Goal: Task Accomplishment & Management: Manage account settings

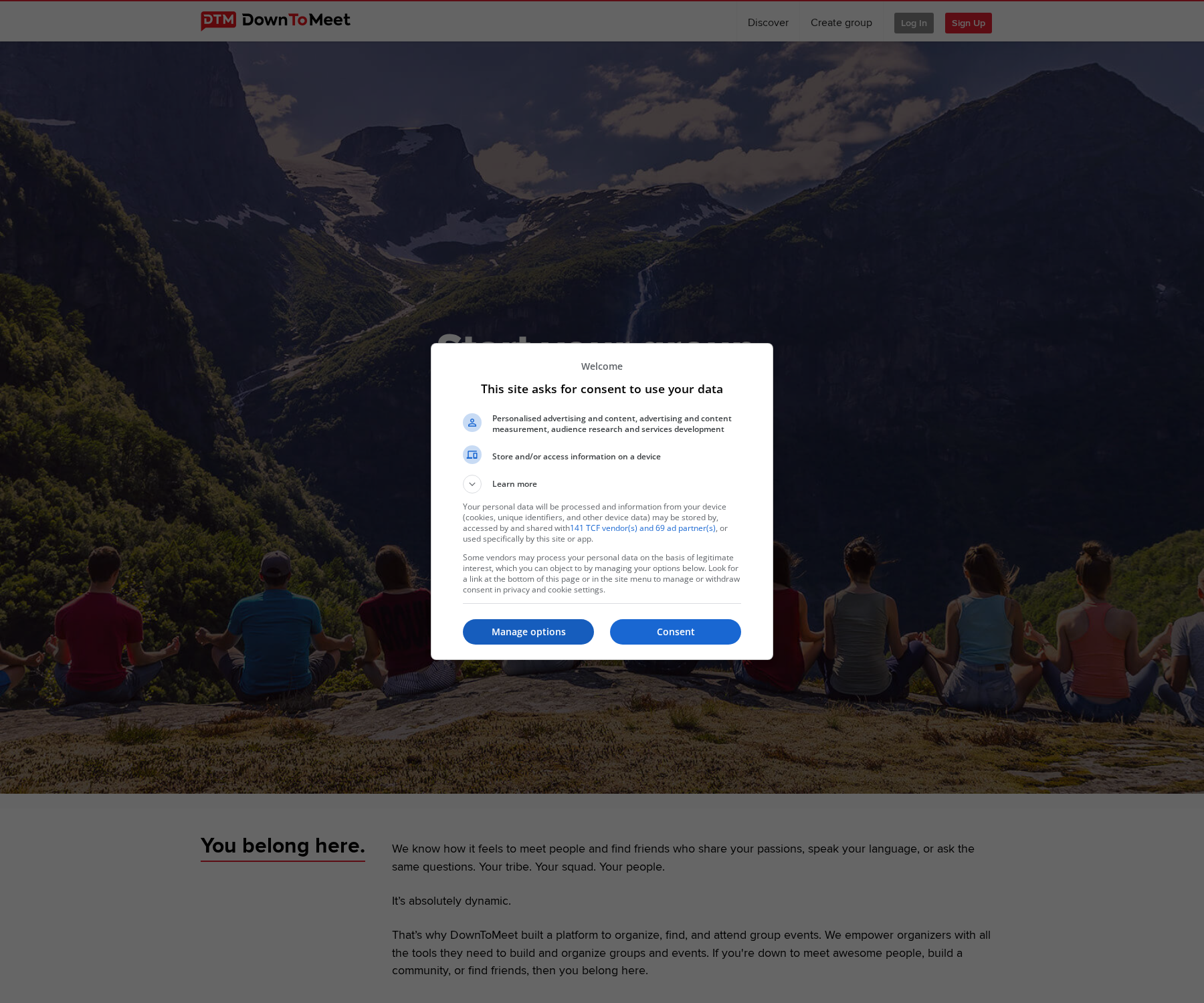
click at [517, 635] on p "Manage options" at bounding box center [528, 632] width 131 height 13
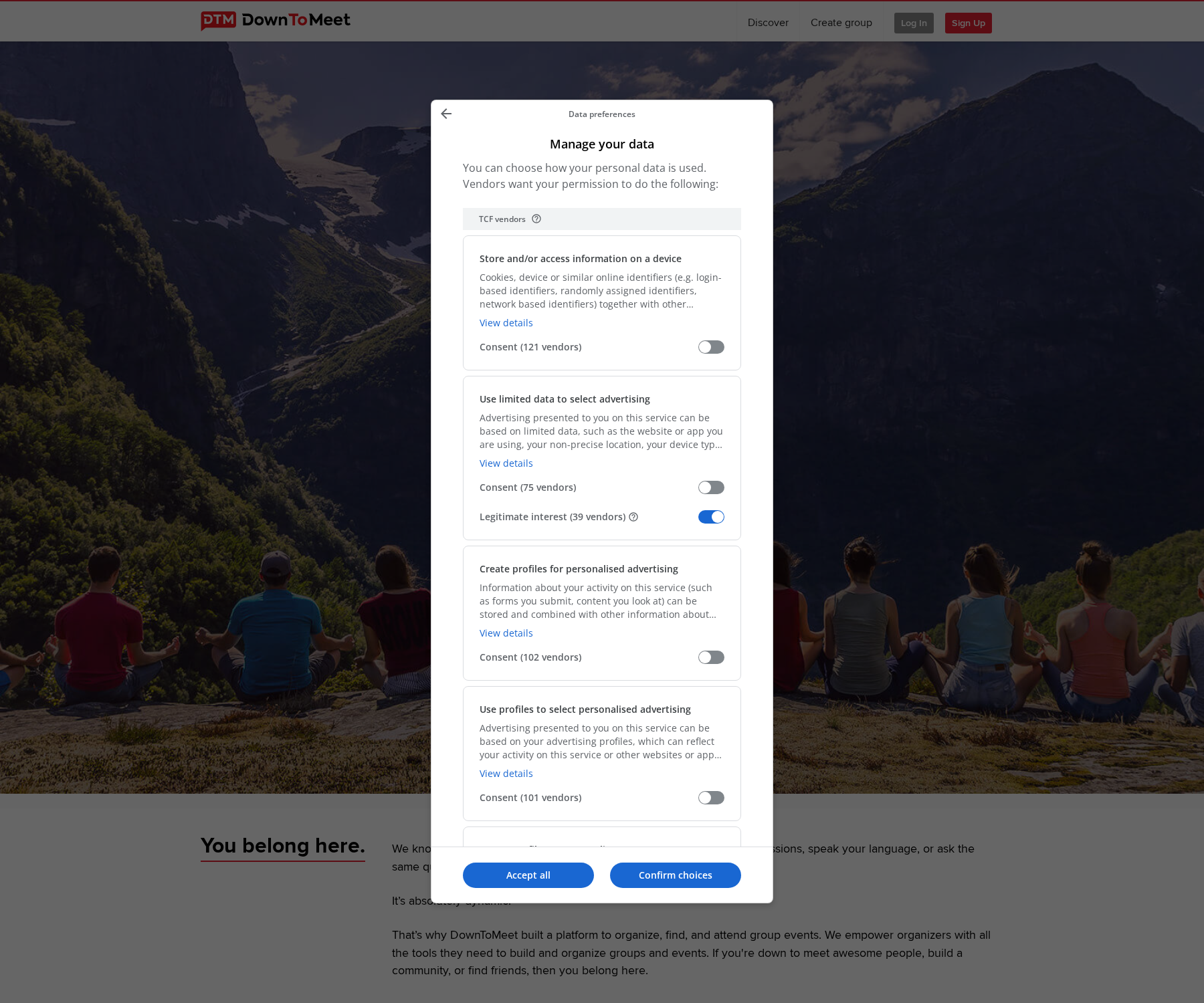
click at [701, 519] on span "Manage your data" at bounding box center [711, 517] width 26 height 13
click at [698, 522] on input "Legitimate interest (39 vendors)" at bounding box center [698, 522] width 0 height 0
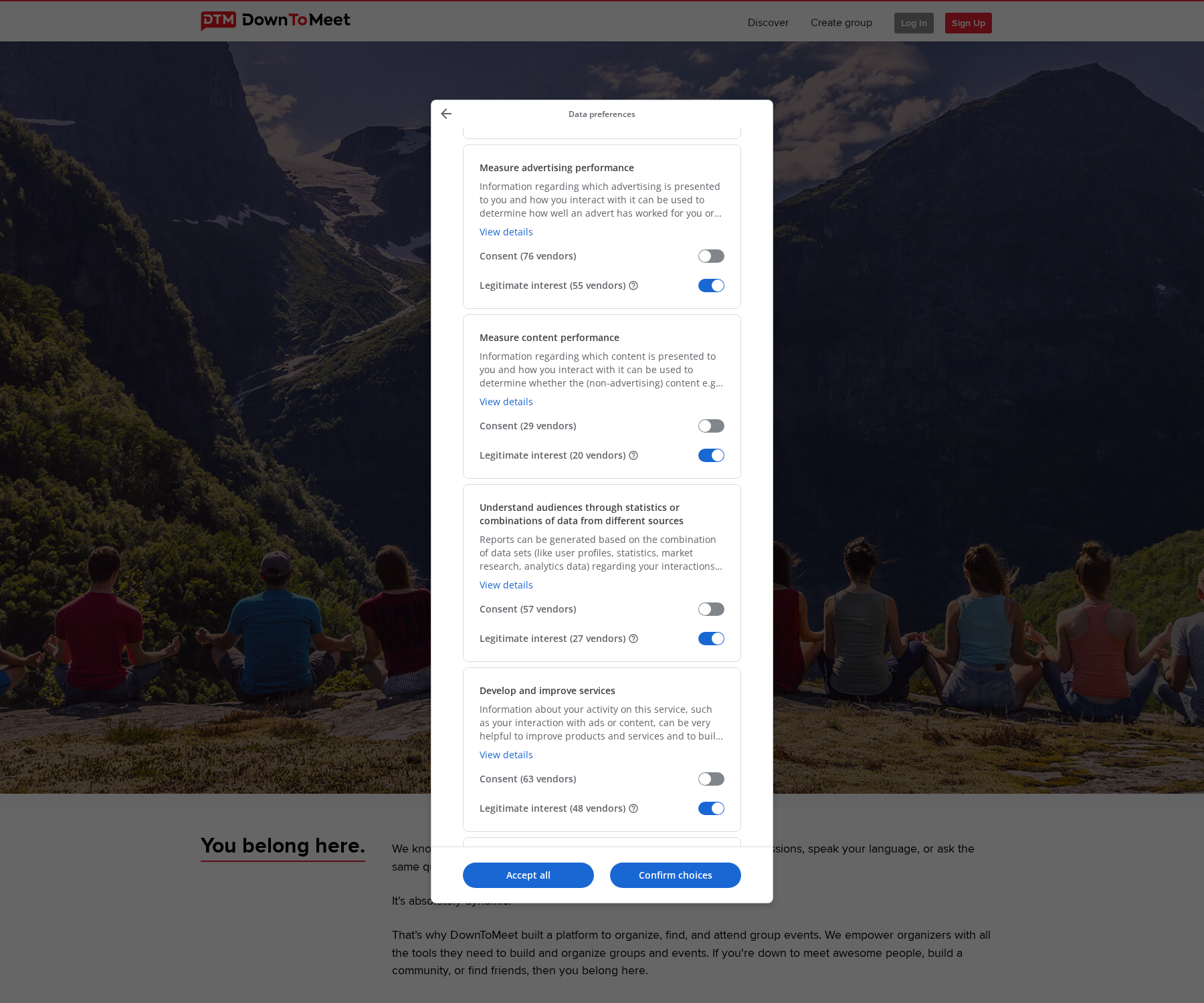
scroll to position [972, 0]
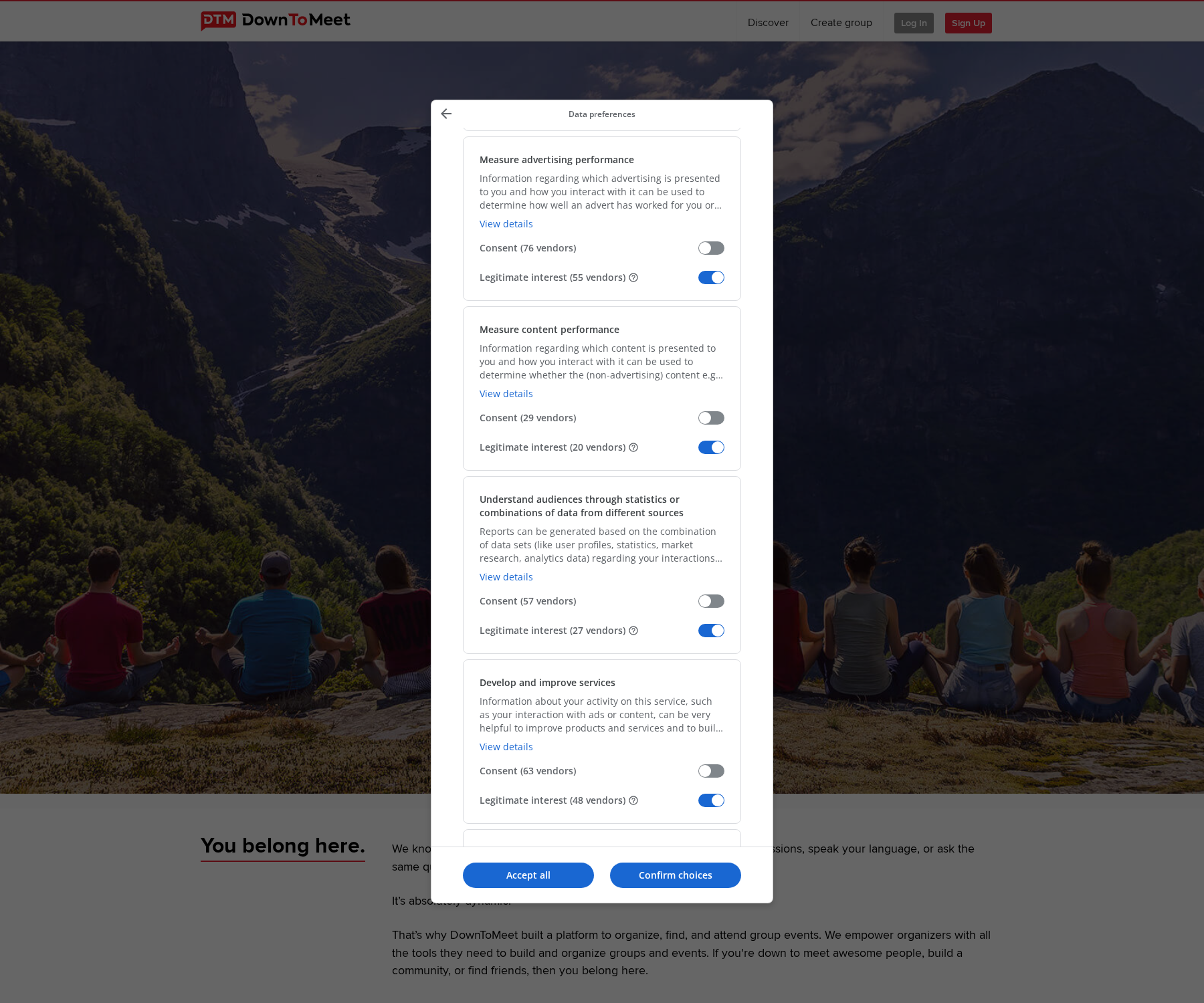
click at [711, 448] on span "Manage your data" at bounding box center [711, 448] width 26 height 13
click at [698, 452] on input "Legitimate interest (20 vendors)" at bounding box center [698, 452] width 0 height 0
click at [703, 276] on span "Manage your data" at bounding box center [711, 278] width 26 height 13
click at [698, 282] on input "Legitimate interest (55 vendors)" at bounding box center [698, 282] width 0 height 0
drag, startPoint x: 707, startPoint y: 632, endPoint x: 700, endPoint y: 625, distance: 9.9
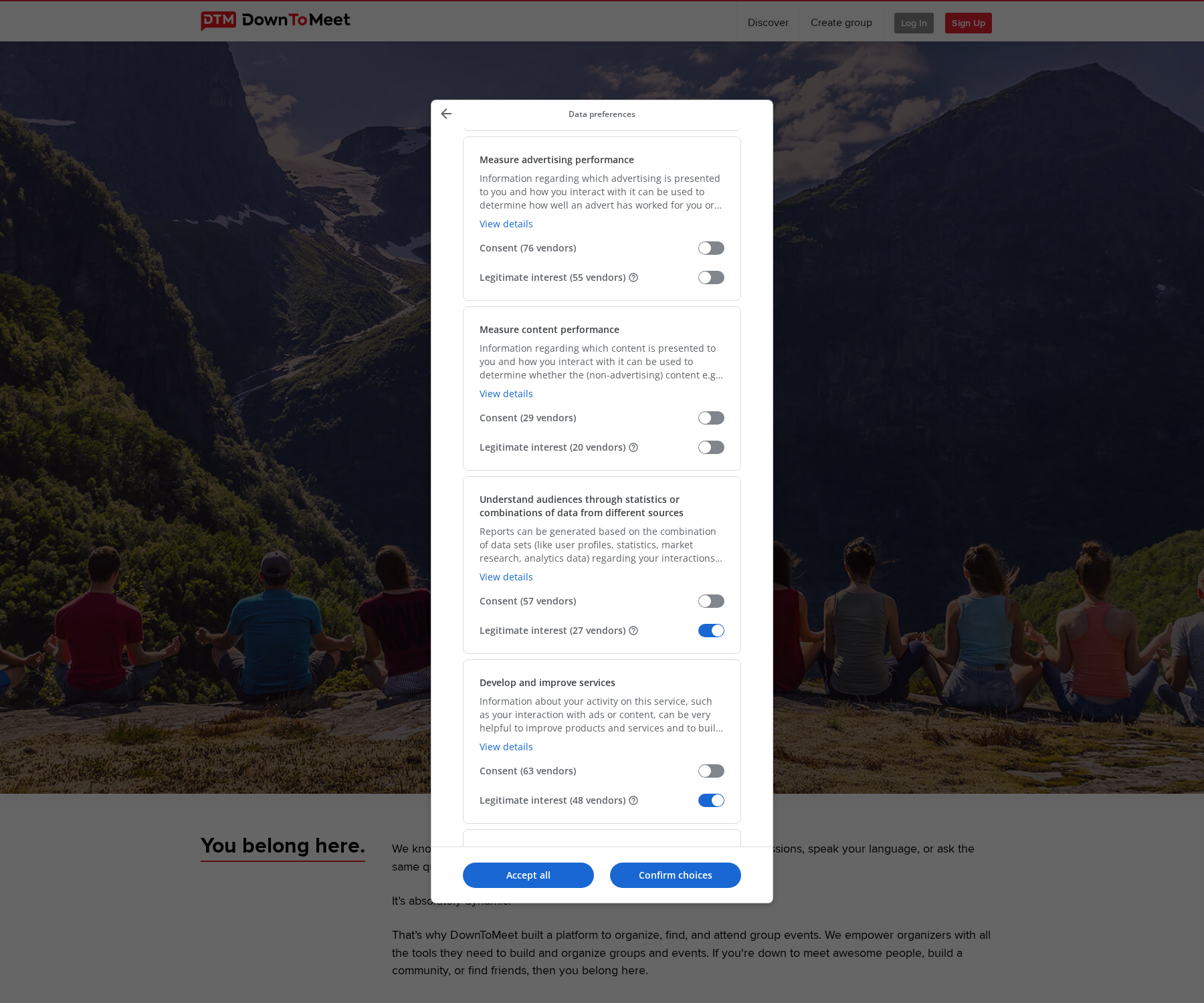
click at [707, 632] on span "Manage your data" at bounding box center [711, 631] width 26 height 13
click at [698, 635] on input "Legitimate interest (27 vendors)" at bounding box center [698, 635] width 0 height 0
drag, startPoint x: 707, startPoint y: 802, endPoint x: 706, endPoint y: 793, distance: 9.1
click at [707, 802] on span "Manage your data" at bounding box center [711, 801] width 26 height 13
click at [698, 805] on input "Legitimate interest (48 vendors)" at bounding box center [698, 805] width 0 height 0
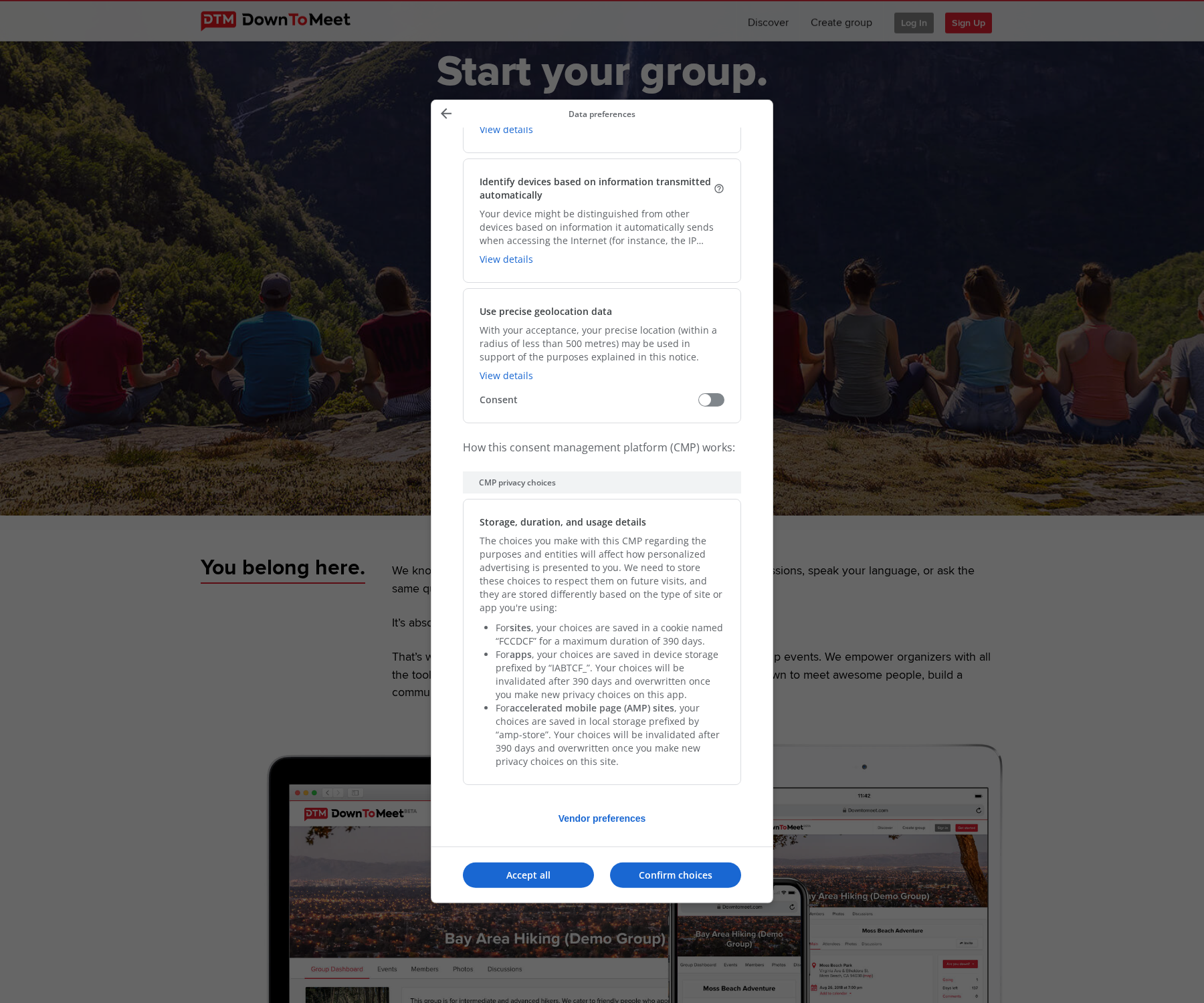
scroll to position [305, 0]
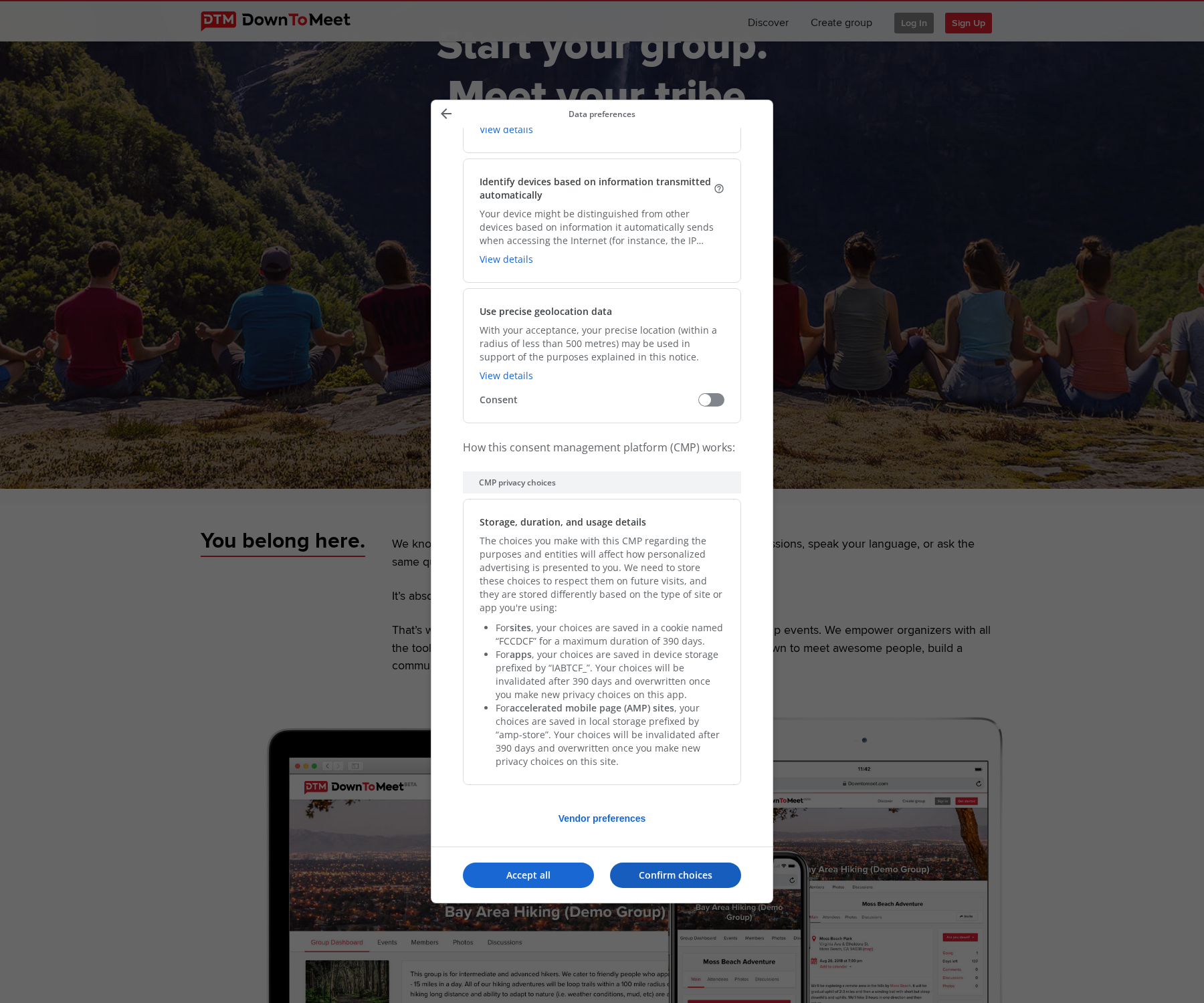
click at [689, 877] on p "Confirm choices" at bounding box center [675, 876] width 131 height 13
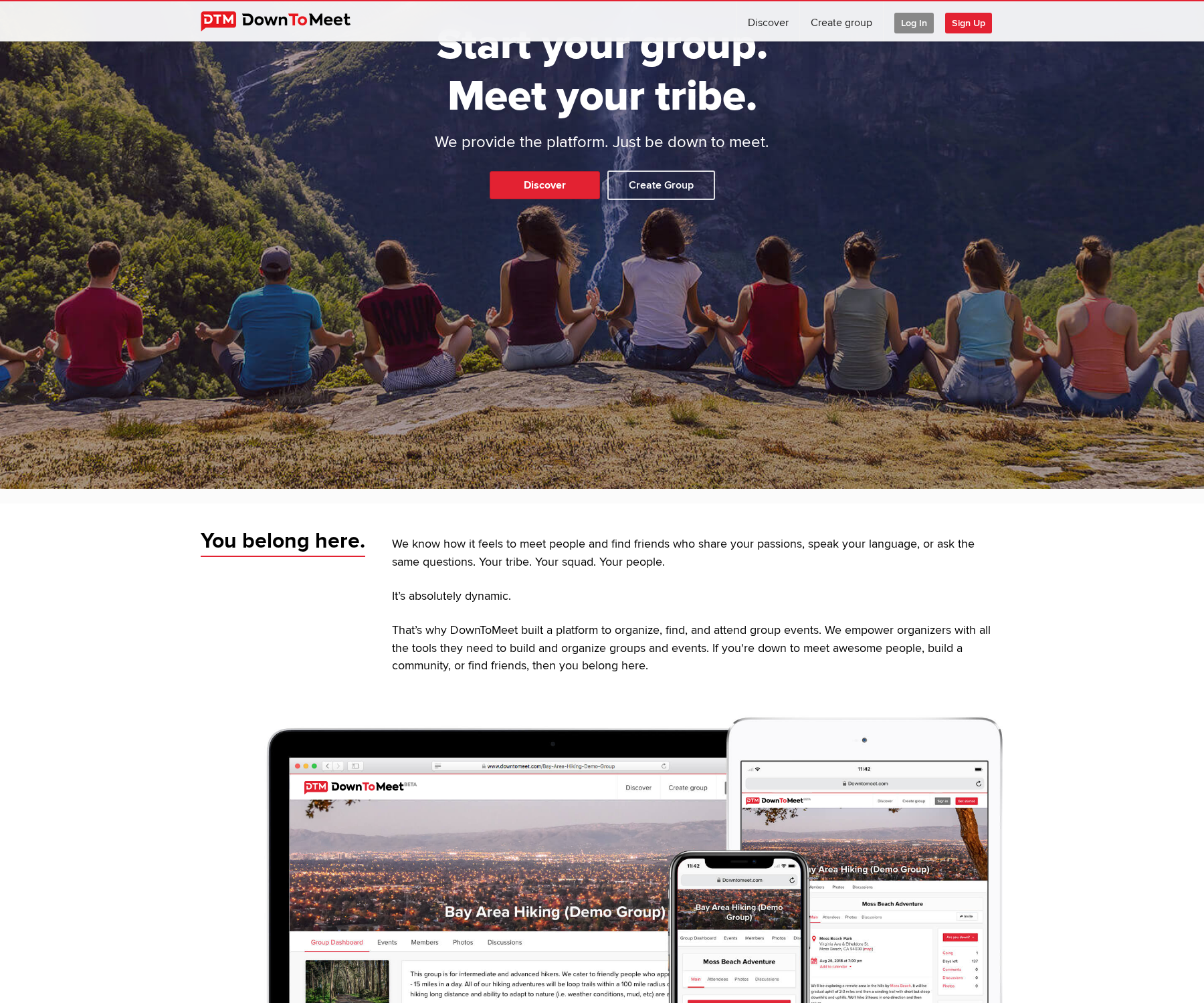
click at [912, 22] on span "Log In" at bounding box center [914, 23] width 40 height 21
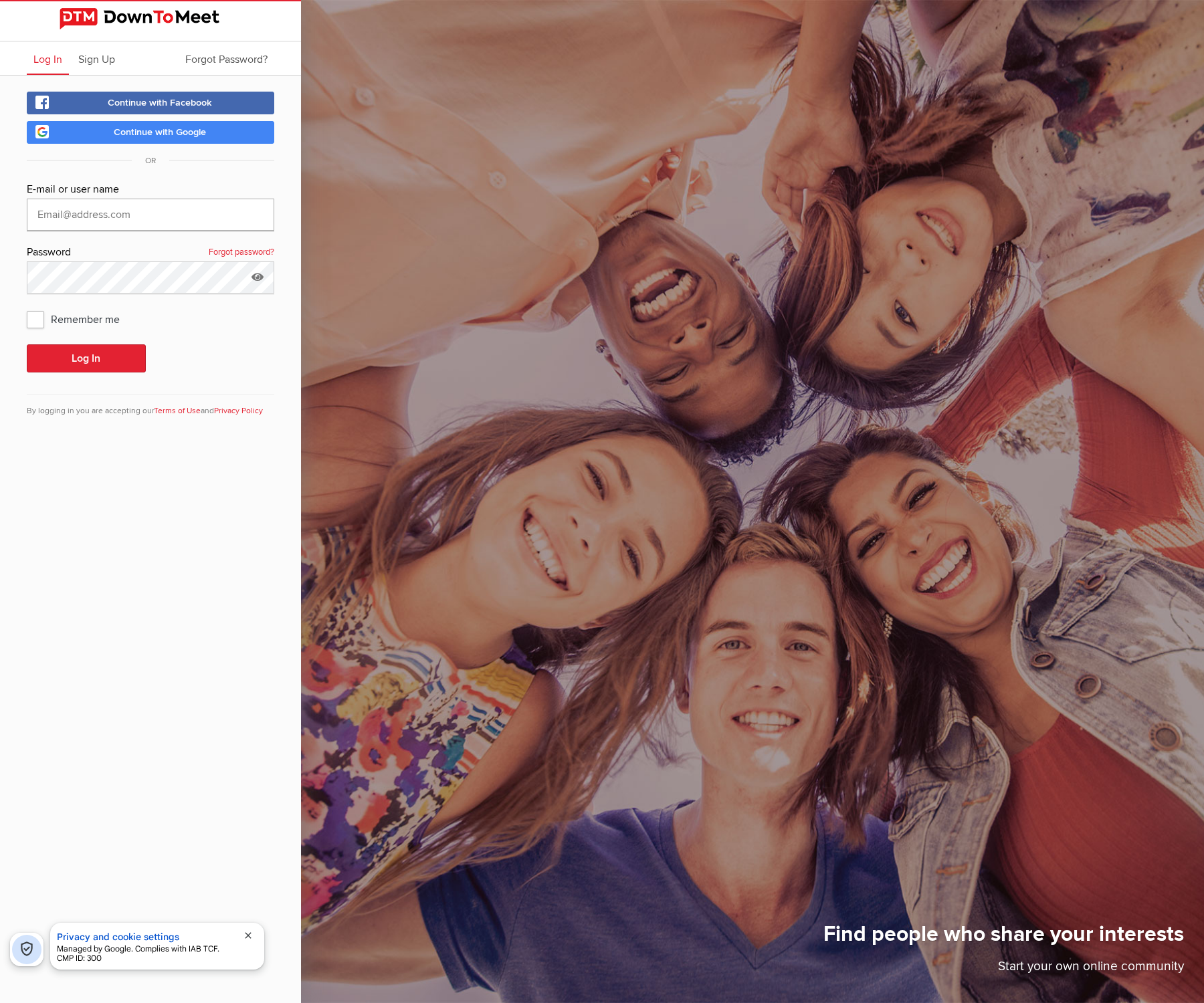
click at [132, 215] on input "text" at bounding box center [150, 214] width 248 height 32
type input "[EMAIL_ADDRESS][DOMAIN_NAME]"
click at [94, 350] on button "Log In" at bounding box center [86, 359] width 119 height 28
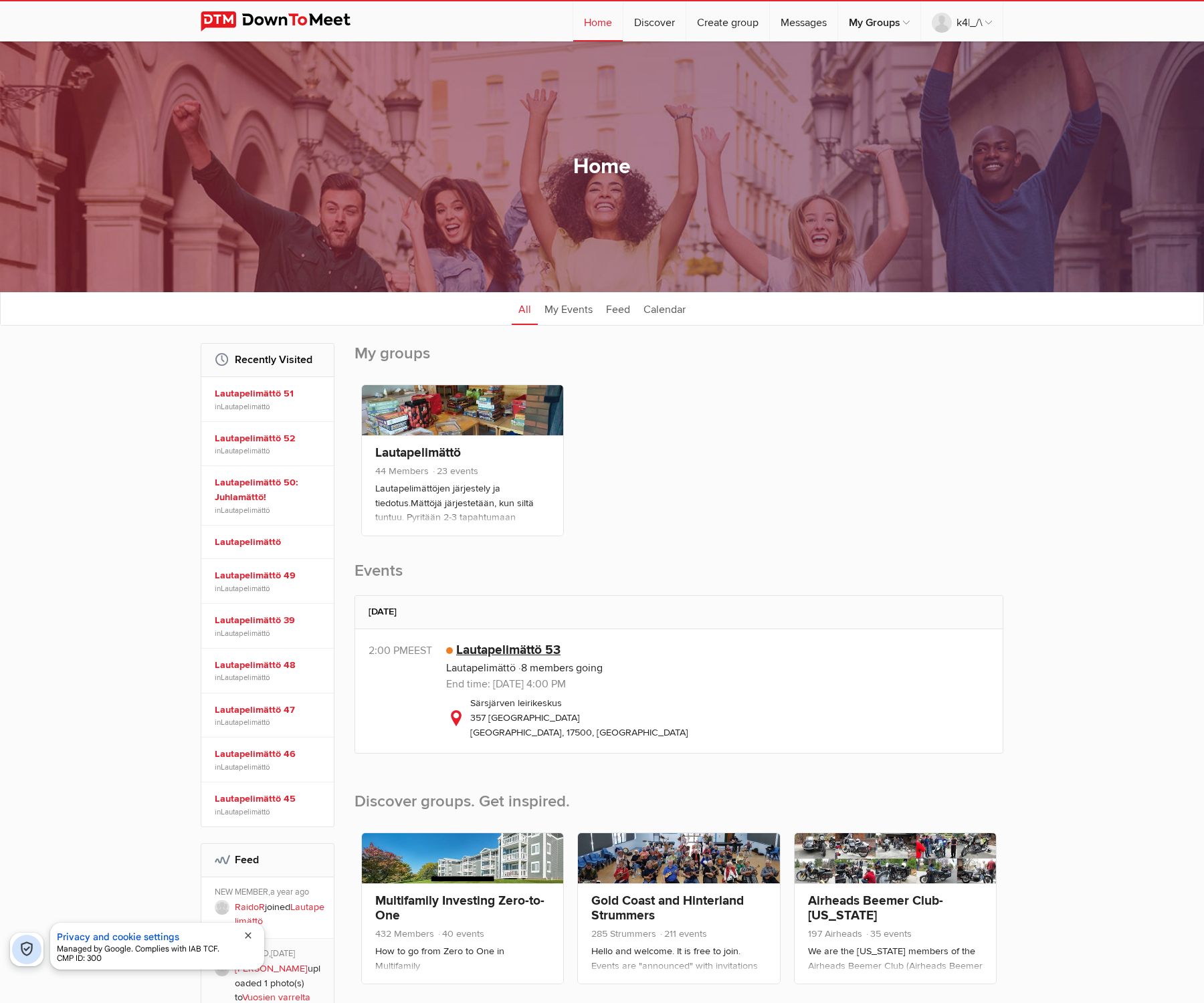
click at [494, 647] on link "Lautapelimättö 53" at bounding box center [507, 650] width 104 height 16
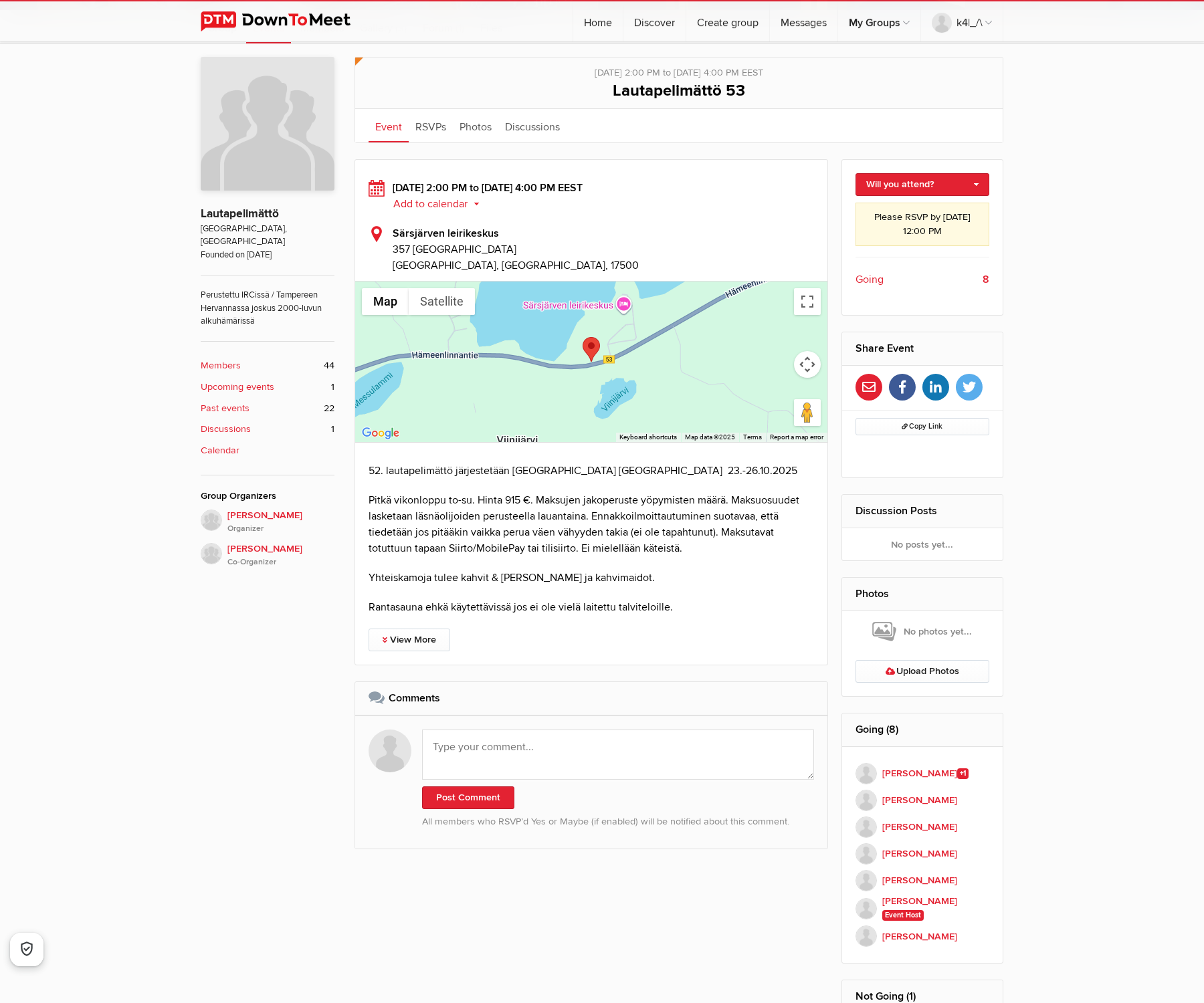
scroll to position [274, 0]
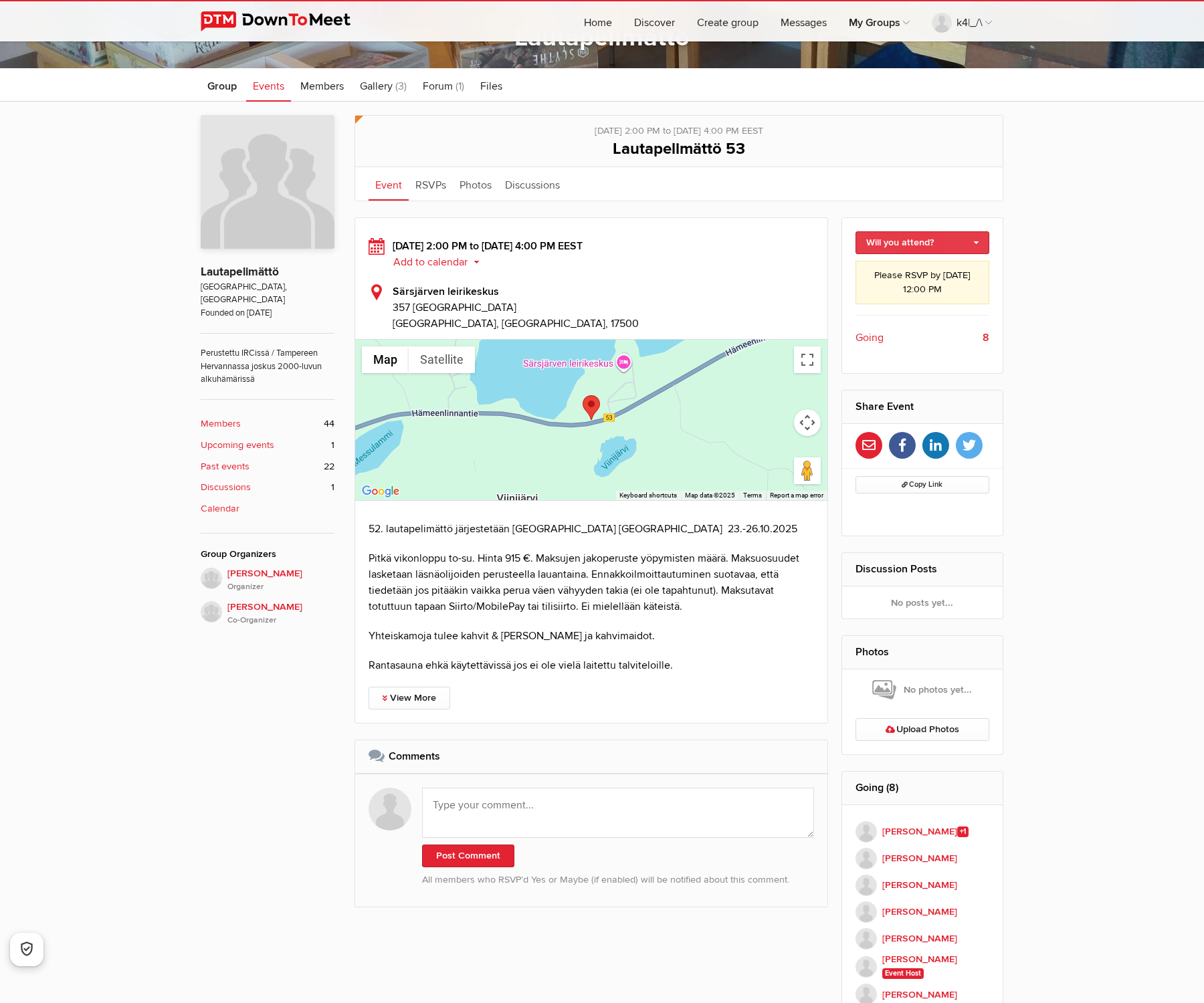
click at [981, 243] on link "Will you attend?" at bounding box center [923, 243] width 135 height 22
click at [912, 270] on link "I'm going" at bounding box center [923, 271] width 133 height 20
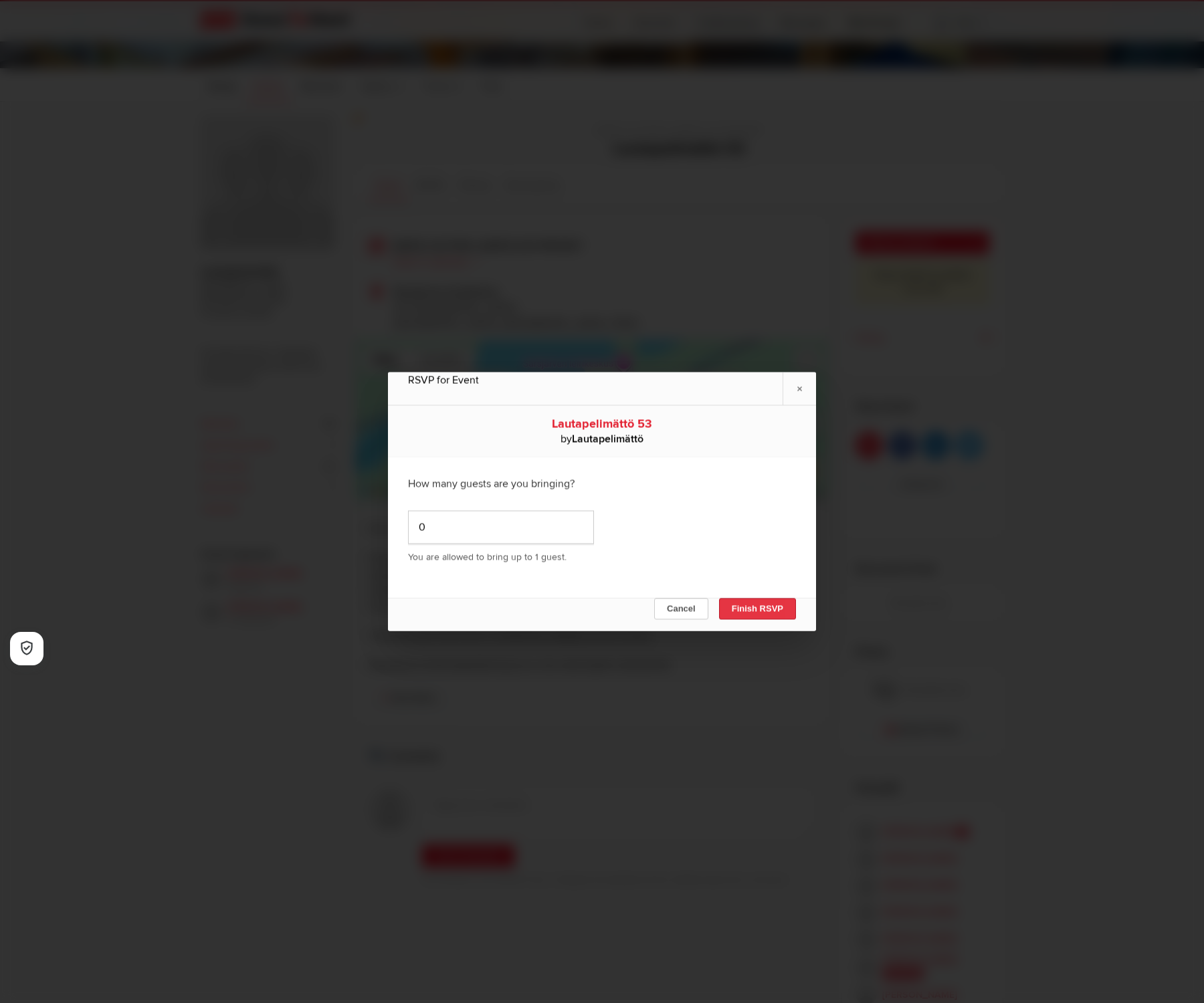
click at [767, 615] on button "Finish RSVP" at bounding box center [757, 609] width 77 height 22
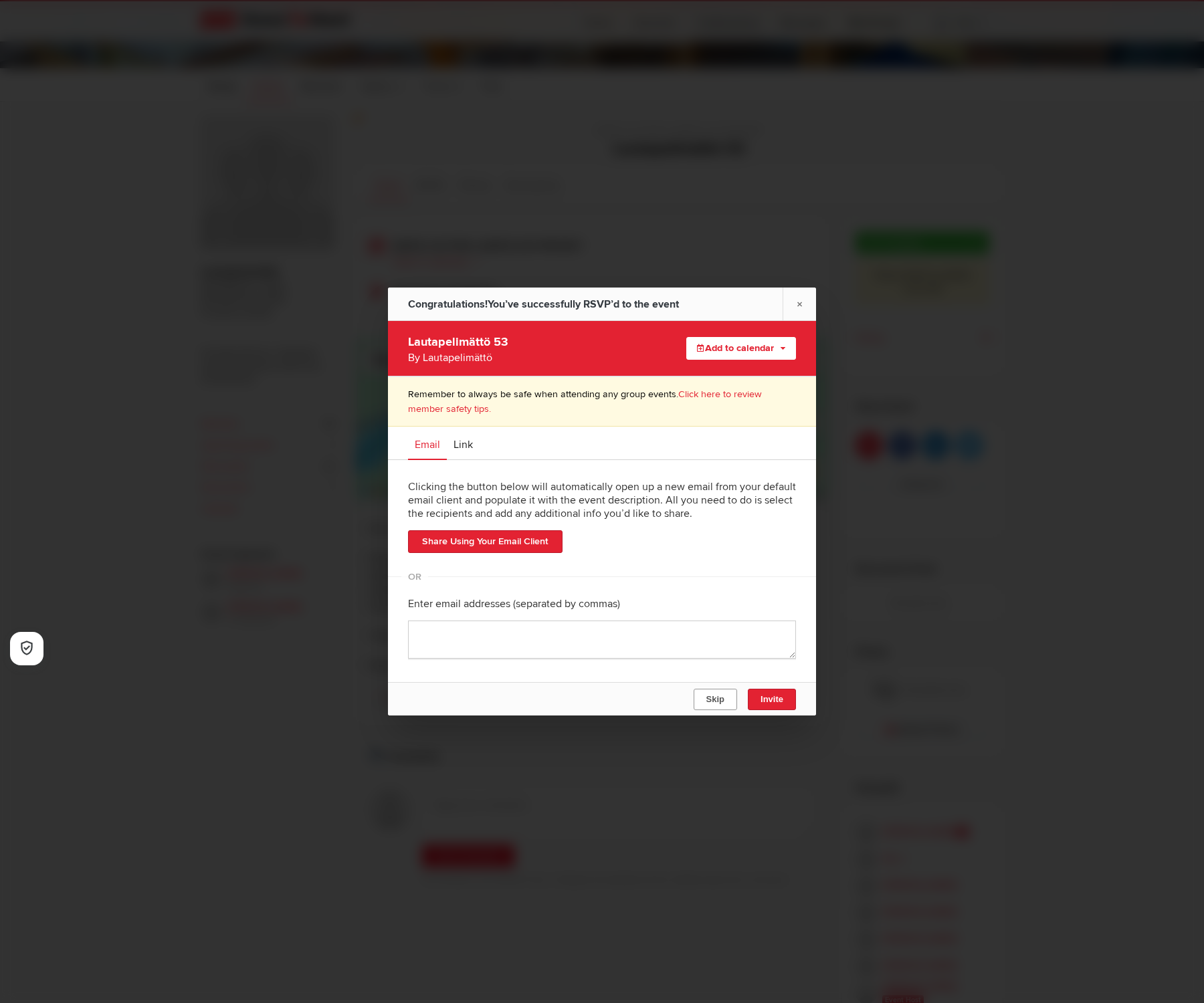
click at [725, 698] on button "Skip" at bounding box center [715, 699] width 43 height 22
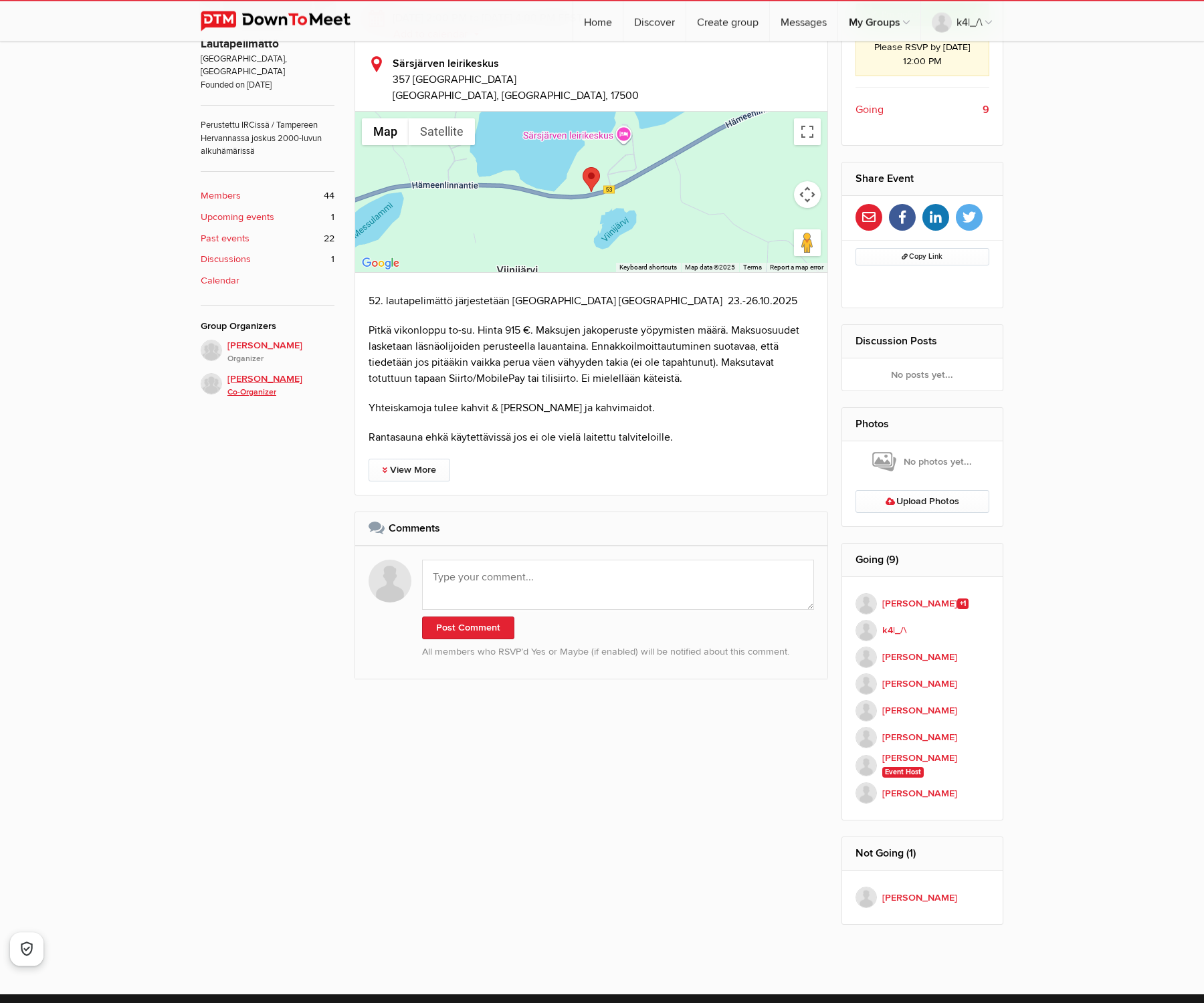
scroll to position [503, 0]
click at [705, 588] on textarea at bounding box center [618, 584] width 392 height 50
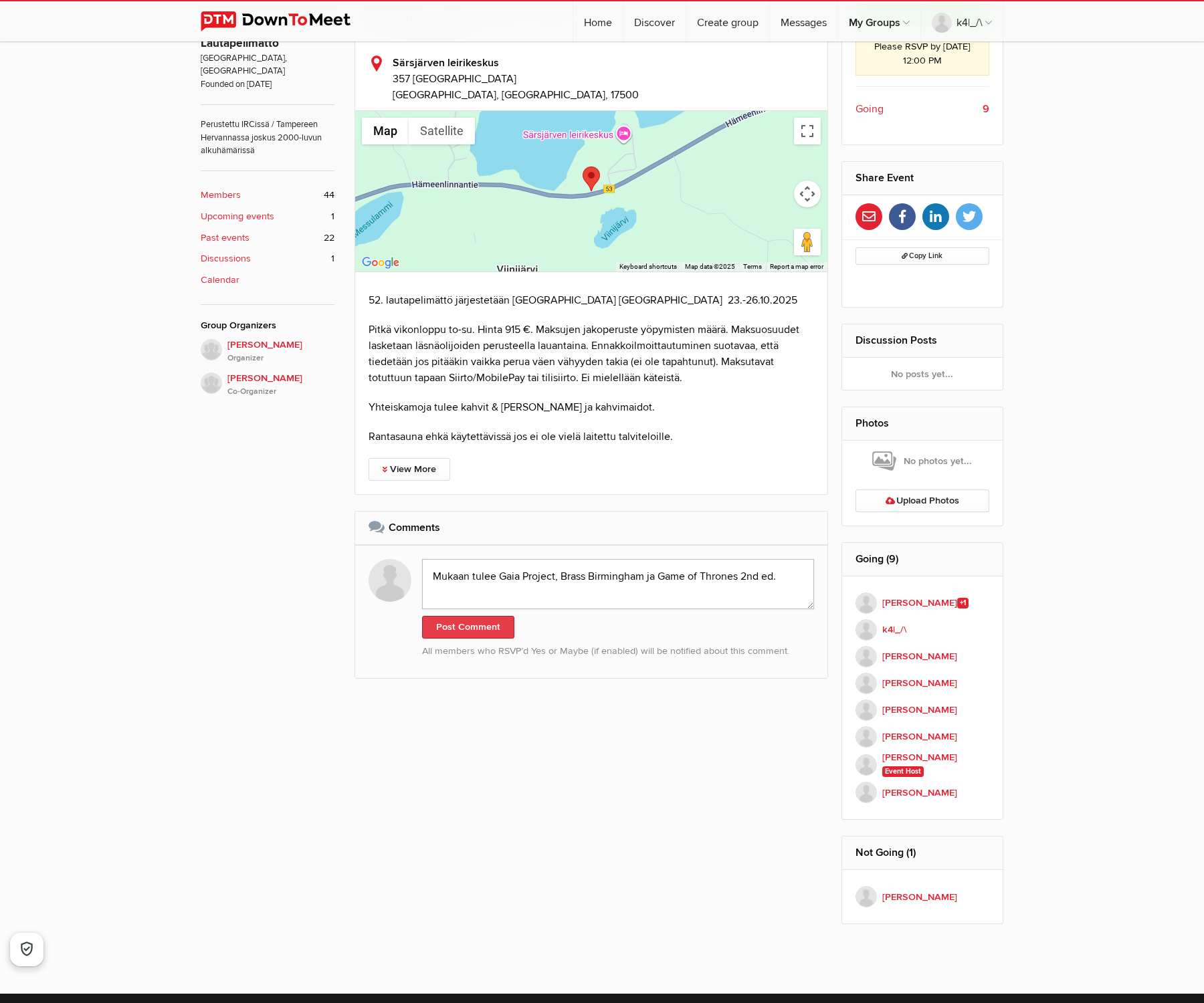
type textarea "Mukaan tulee Gaia Project, Brass Birmingham ja Game of Thrones 2nd ed."
click at [458, 633] on button "Post Comment" at bounding box center [468, 627] width 92 height 22
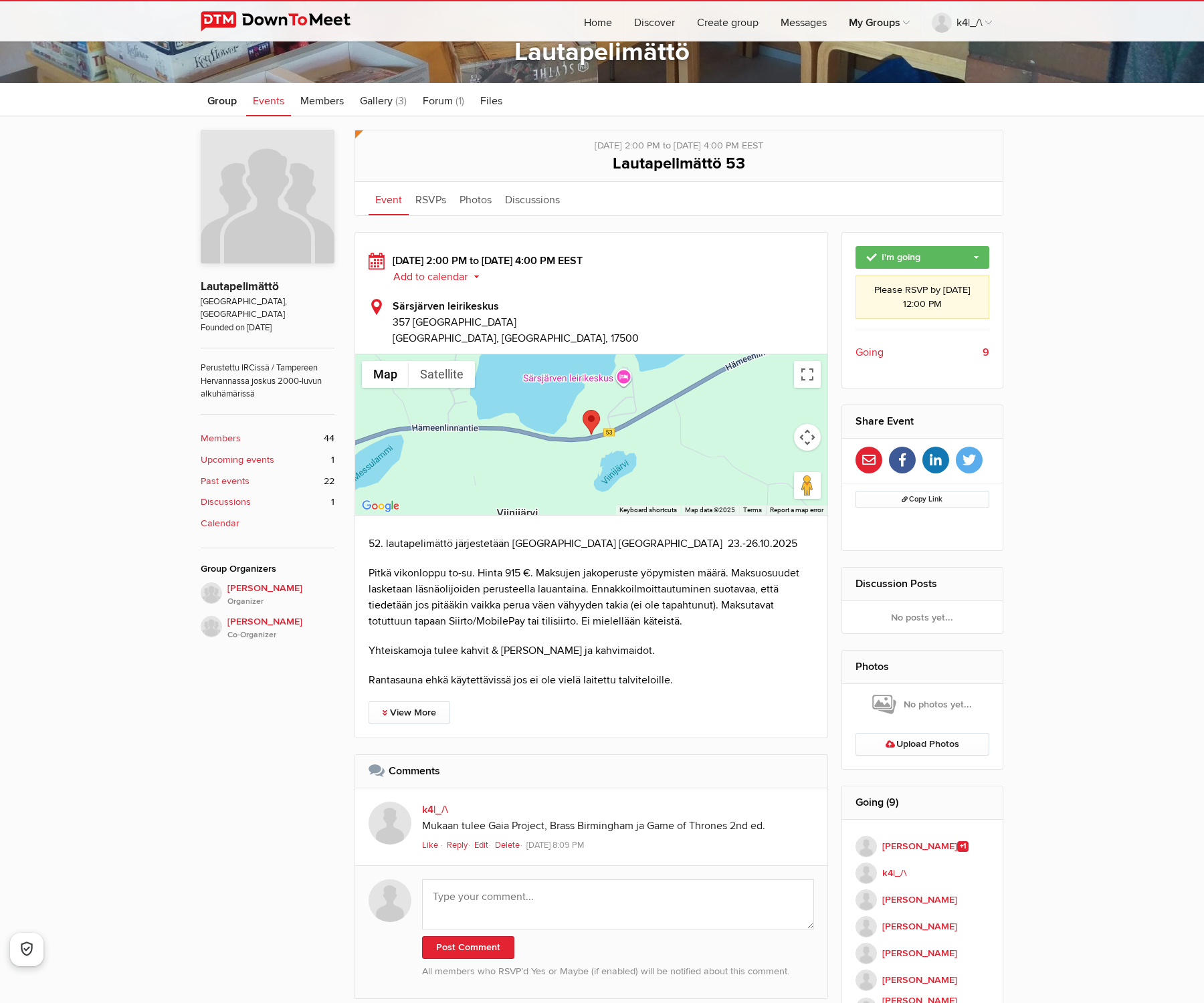
scroll to position [122, 0]
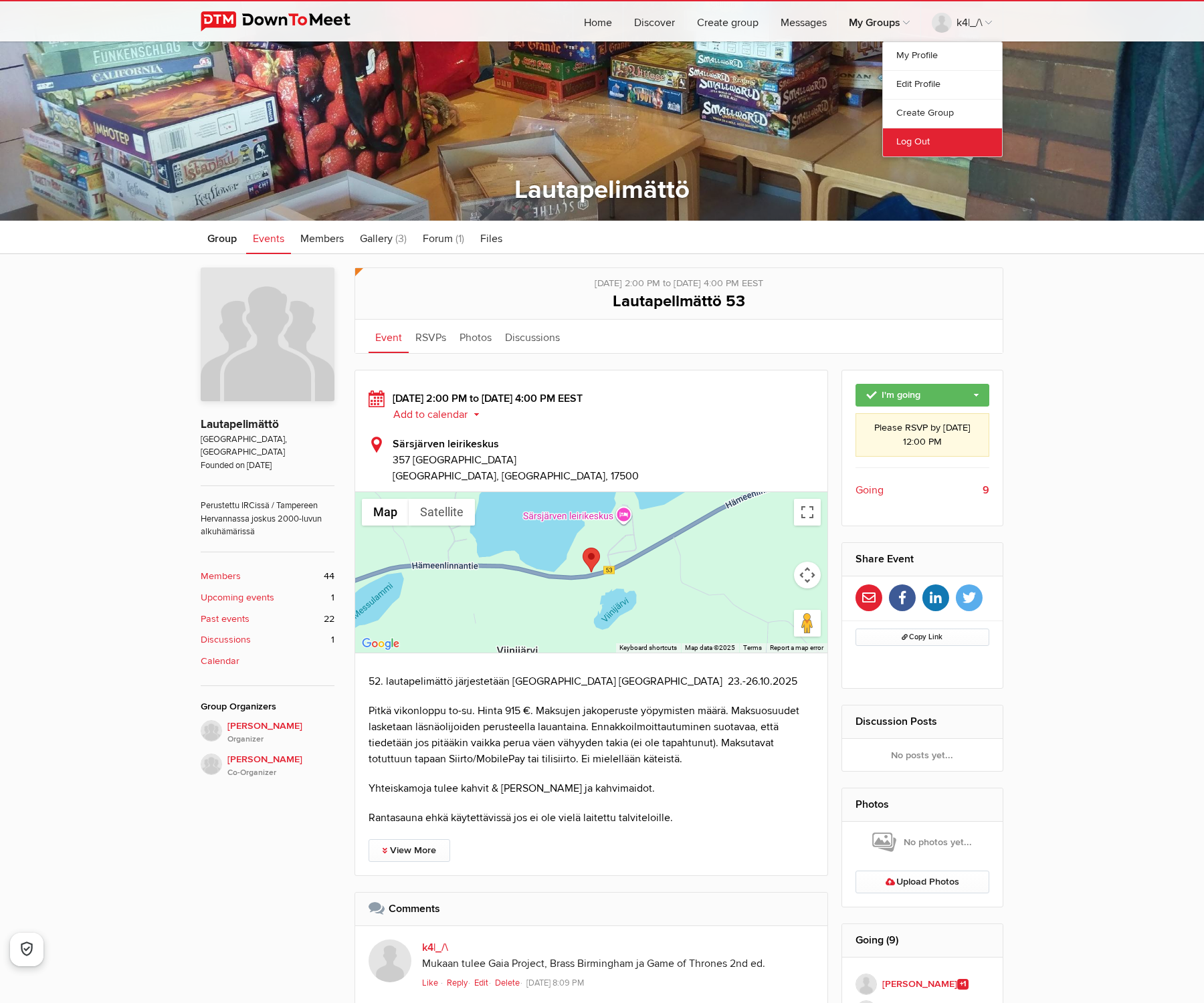
click at [916, 142] on link "Log Out" at bounding box center [942, 142] width 119 height 28
